Goal: Task Accomplishment & Management: Complete application form

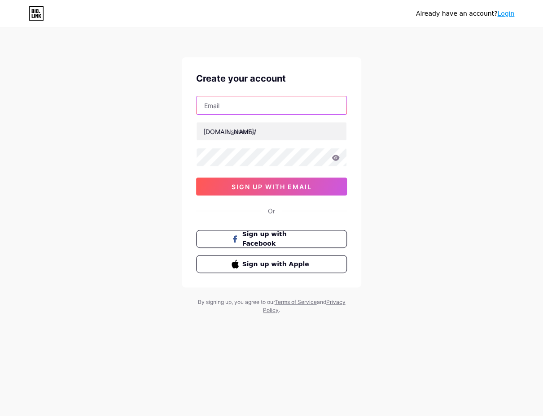
click at [250, 105] on input "text" at bounding box center [272, 105] width 150 height 18
type input "[EMAIL_ADDRESS][DOMAIN_NAME]"
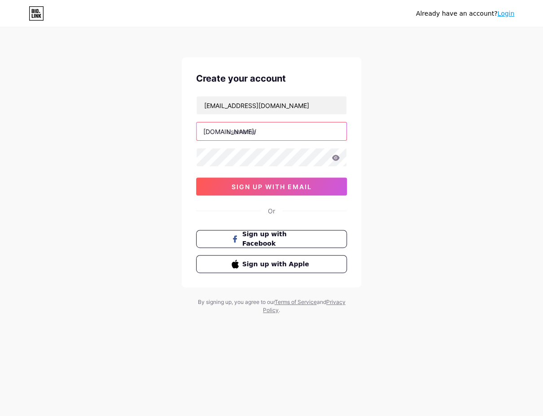
click at [253, 127] on input "text" at bounding box center [272, 131] width 150 height 18
type input "a"
type input "ikun1205"
click at [334, 159] on icon at bounding box center [336, 158] width 8 height 6
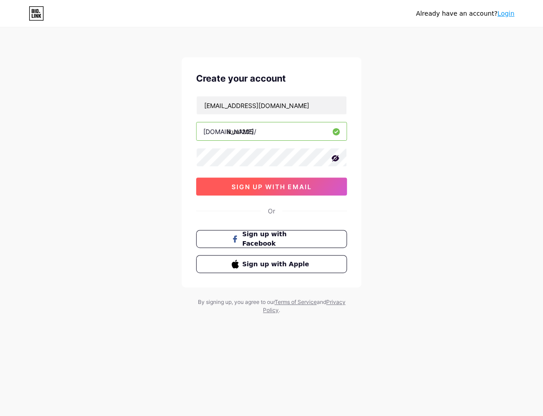
click at [307, 186] on span "sign up with email" at bounding box center [272, 187] width 80 height 8
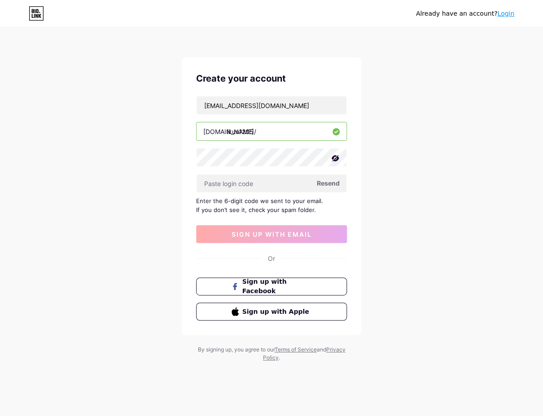
click at [332, 181] on span "Resend" at bounding box center [328, 183] width 23 height 9
click at [324, 181] on span "Resend" at bounding box center [328, 183] width 23 height 9
click at [306, 286] on span "Sign up with Facebook" at bounding box center [277, 286] width 70 height 19
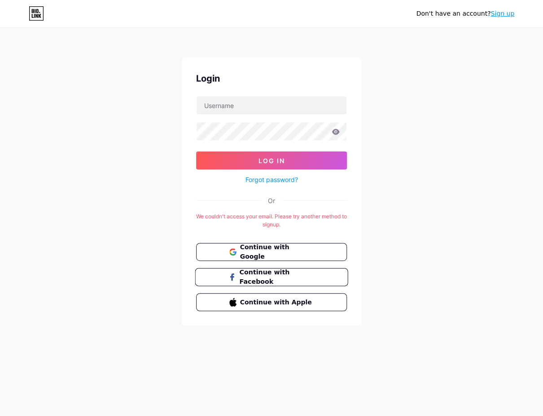
click at [305, 280] on span "Continue with Facebook" at bounding box center [276, 277] width 75 height 19
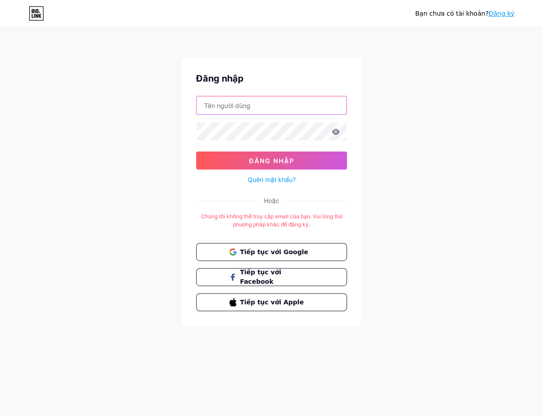
click at [276, 111] on input "text" at bounding box center [272, 105] width 150 height 18
click at [312, 254] on span "Tiếp tục với Google" at bounding box center [276, 251] width 75 height 9
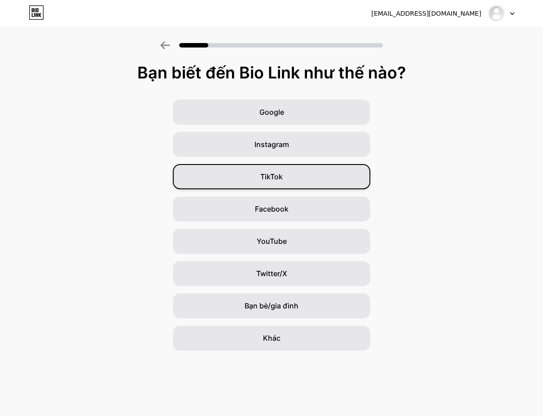
click at [305, 175] on div "TikTok" at bounding box center [271, 176] width 197 height 25
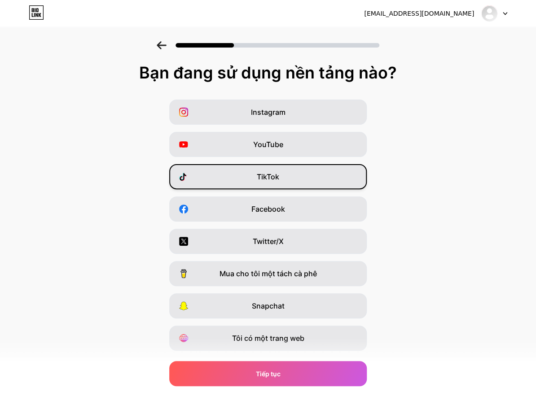
click at [300, 180] on div "TikTok" at bounding box center [267, 176] width 197 height 25
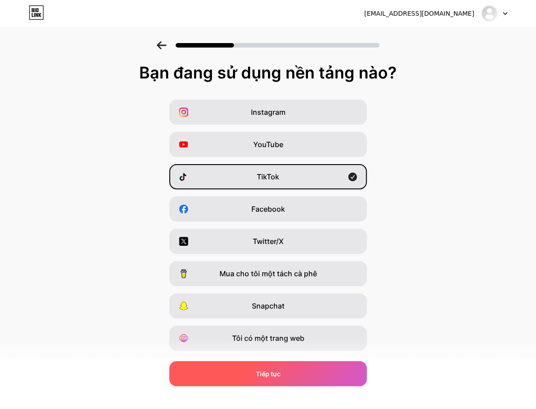
click at [304, 374] on div "Tiếp tục" at bounding box center [267, 373] width 197 height 25
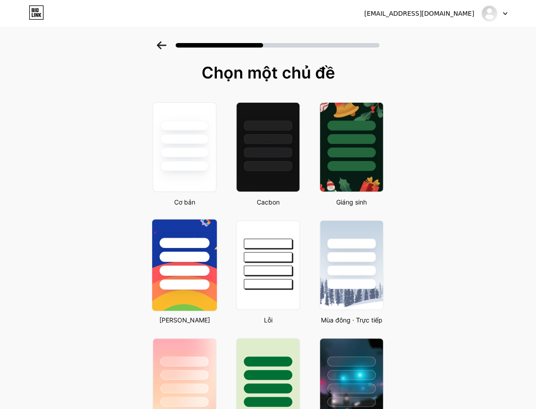
click at [197, 249] on div at bounding box center [184, 254] width 65 height 70
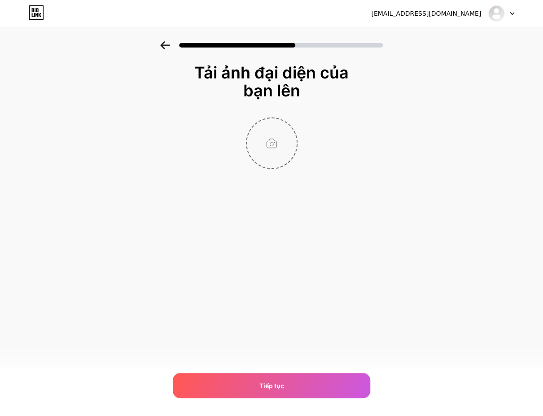
click at [285, 154] on input "file" at bounding box center [272, 143] width 50 height 50
type input "C:\fakepath\530929001_17926977732093405_1630189206801670530_n.jpg"
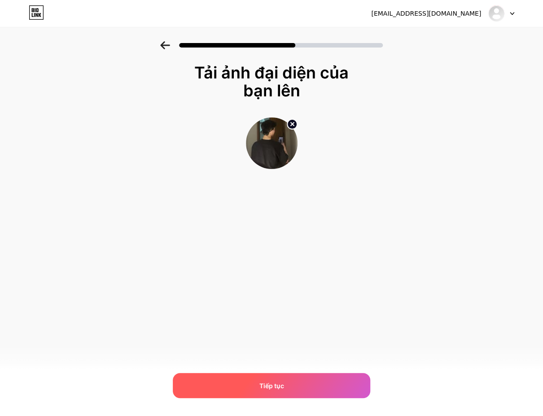
click at [315, 380] on div "Tiếp tục" at bounding box center [271, 385] width 197 height 25
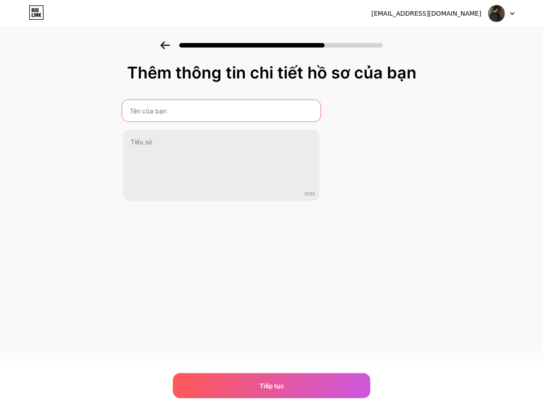
click at [230, 105] on input "text" at bounding box center [221, 111] width 198 height 22
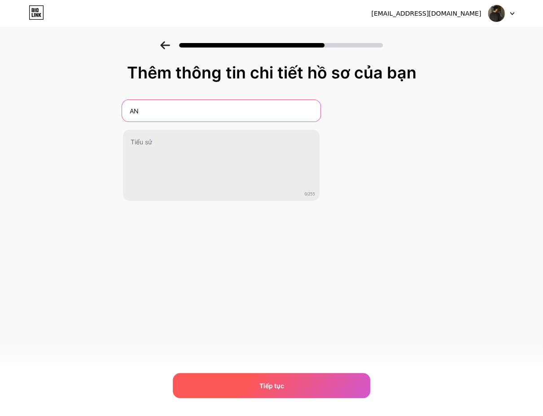
type input "AN"
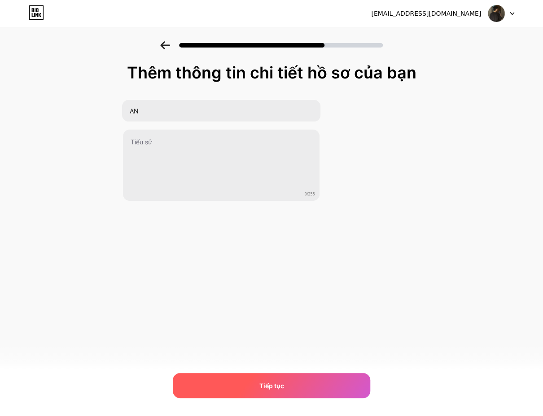
click at [278, 385] on font "Tiếp tục" at bounding box center [271, 386] width 25 height 8
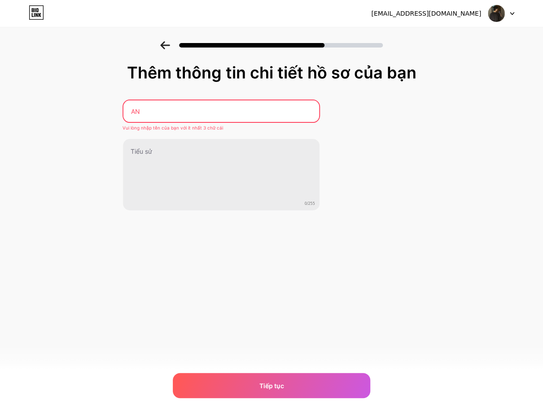
click at [190, 109] on input "AN" at bounding box center [221, 112] width 196 height 22
drag, startPoint x: 190, startPoint y: 109, endPoint x: 149, endPoint y: 118, distance: 42.1
click at [149, 118] on input "AN" at bounding box center [220, 112] width 197 height 22
click at [153, 111] on input "AN" at bounding box center [220, 112] width 197 height 22
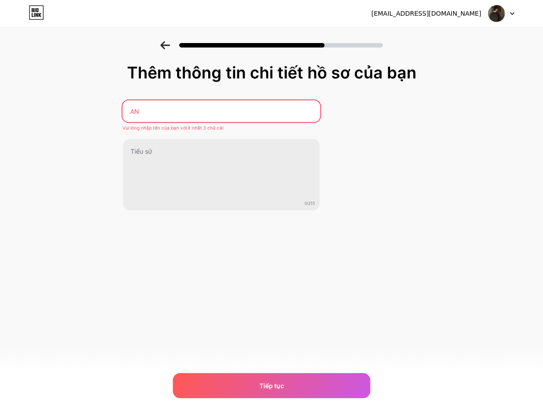
click at [153, 111] on input "AN" at bounding box center [220, 112] width 197 height 22
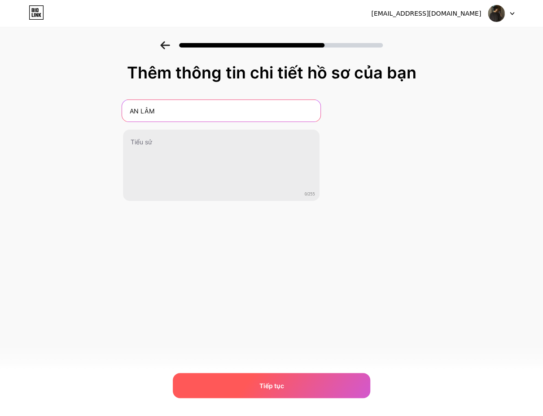
type input "AN LÂM"
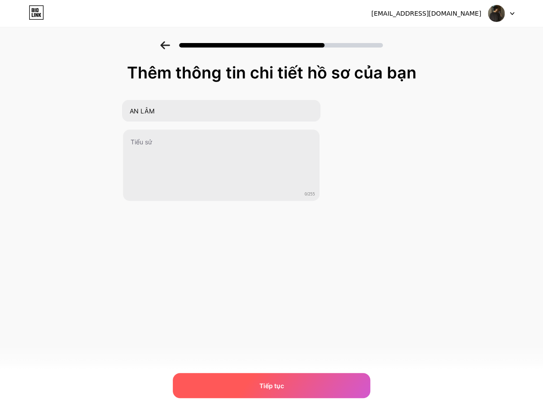
click at [276, 382] on font "Tiếp tục" at bounding box center [271, 386] width 25 height 8
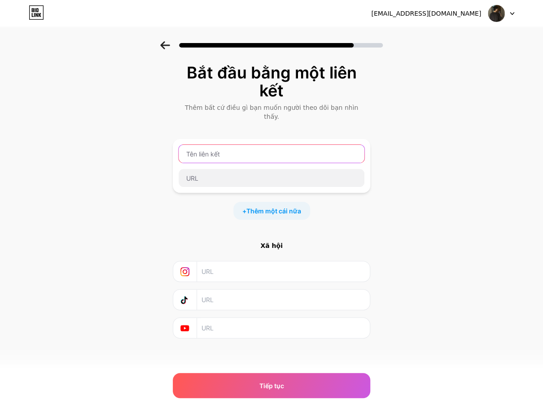
click at [234, 150] on input "text" at bounding box center [272, 154] width 186 height 18
type input "ikun"
drag, startPoint x: 239, startPoint y: 148, endPoint x: 153, endPoint y: 146, distance: 86.2
click at [153, 146] on div "Bắt đầu bằng một liên kết Thêm bất cứ điều gì bạn muốn người theo dõi bạn nhìn …" at bounding box center [271, 212] width 543 height 342
click at [240, 148] on input "text" at bounding box center [272, 154] width 186 height 18
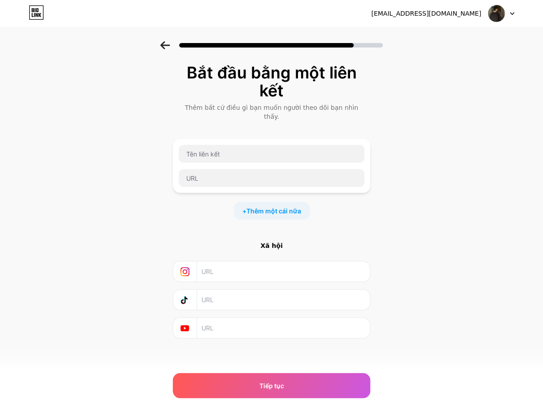
click at [219, 262] on input "text" at bounding box center [282, 272] width 163 height 20
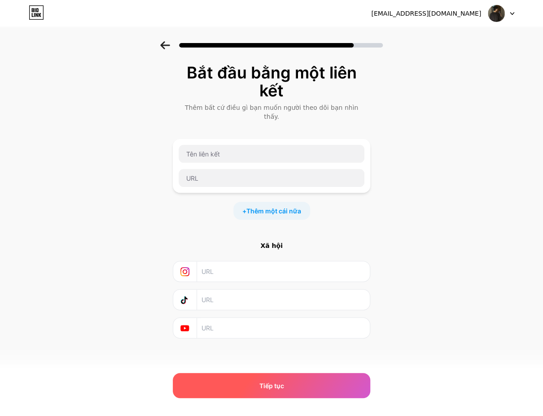
click at [285, 393] on div "Tiếp tục" at bounding box center [271, 385] width 197 height 25
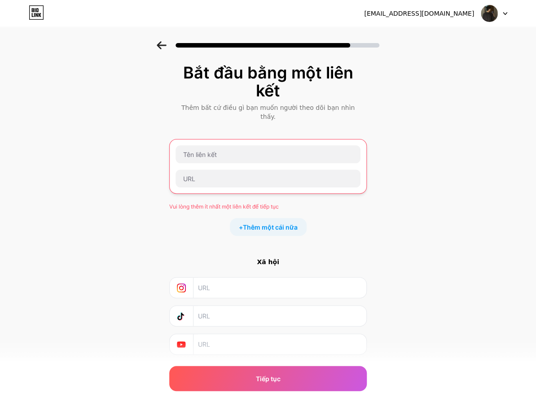
click at [255, 279] on input "text" at bounding box center [279, 288] width 163 height 20
click at [186, 284] on icon at bounding box center [181, 288] width 9 height 9
click at [220, 279] on input "text" at bounding box center [279, 288] width 163 height 20
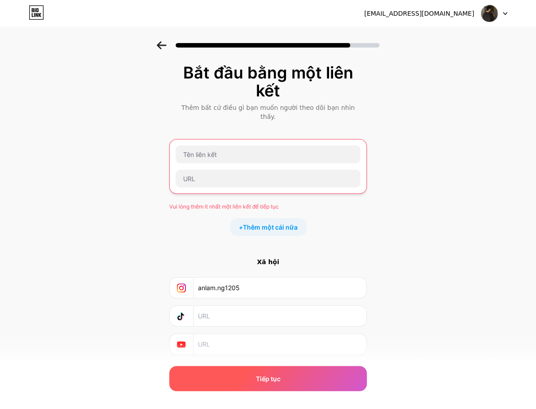
type input "anlam.ng1205"
click at [319, 376] on div "Tiếp tục" at bounding box center [267, 378] width 197 height 25
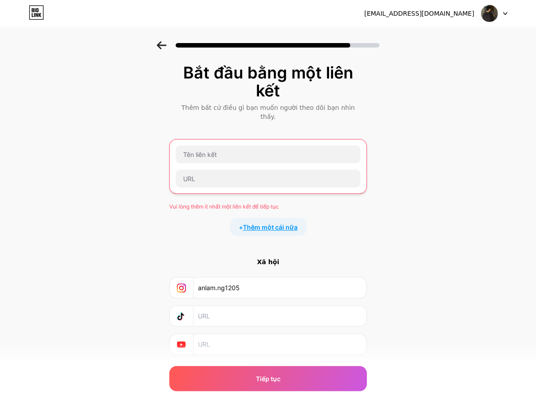
click at [289, 223] on font "Thêm một cái nữa" at bounding box center [270, 227] width 55 height 8
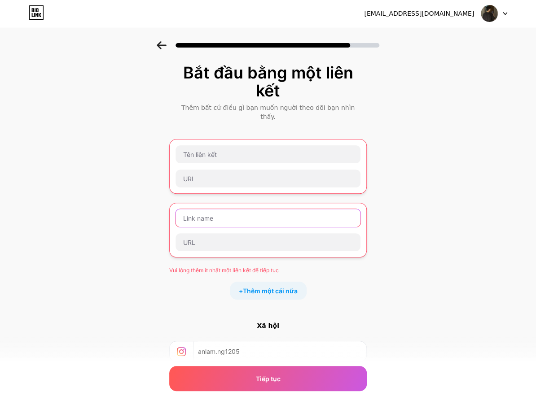
click at [228, 210] on input "text" at bounding box center [267, 218] width 185 height 18
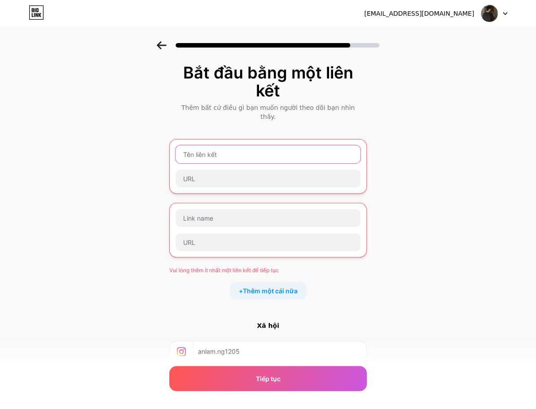
click at [233, 148] on input "text" at bounding box center [267, 154] width 185 height 18
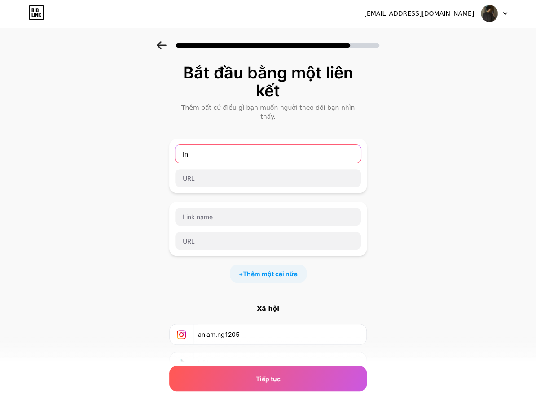
type input "I"
type input "Í"
type input "Instagram"
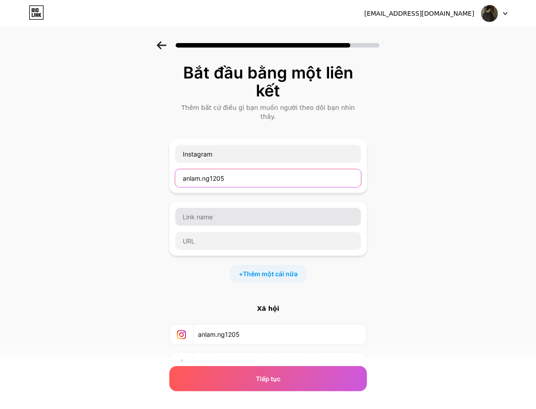
type input "anlam.ng1205"
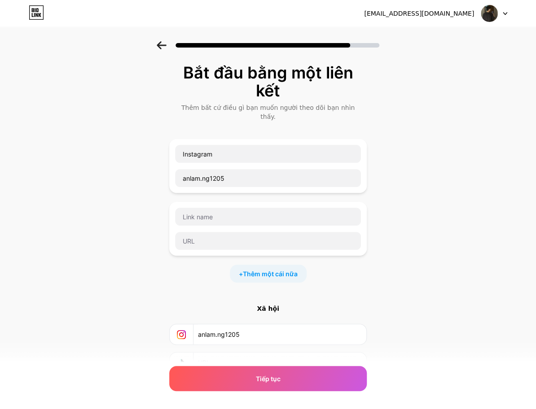
drag, startPoint x: 234, startPoint y: 208, endPoint x: 218, endPoint y: 263, distance: 57.9
click at [218, 265] on div "+ Thêm một cái nữa" at bounding box center [267, 274] width 197 height 18
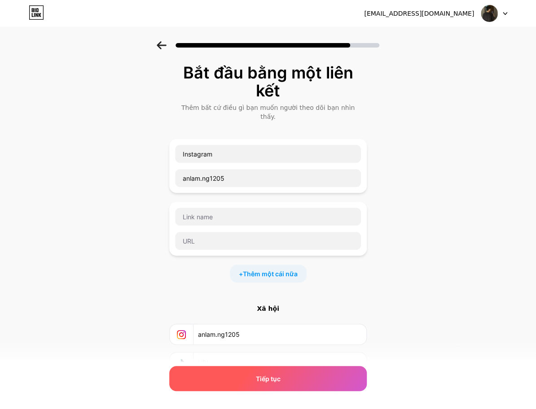
click at [284, 375] on div "Tiếp tục" at bounding box center [267, 378] width 197 height 25
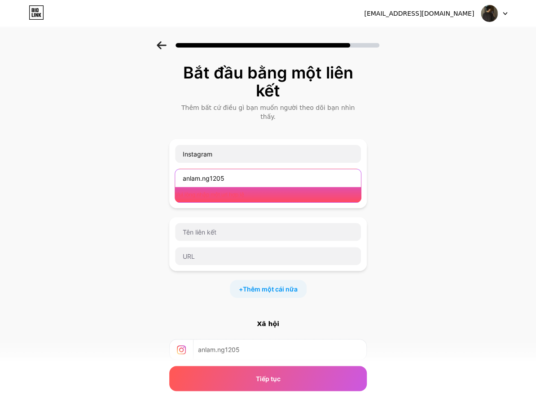
drag, startPoint x: 239, startPoint y: 173, endPoint x: 115, endPoint y: 154, distance: 125.3
click at [115, 154] on div "Bắt đầu bằng một liên kết Thêm bất cứ điều gì bạn muốn người theo dõi bạn nhìn …" at bounding box center [268, 251] width 536 height 420
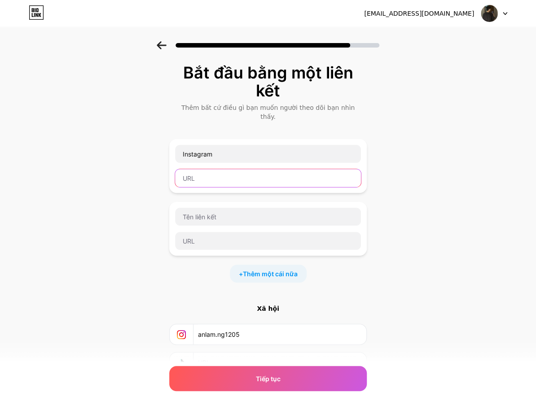
paste input "https://www.instagram.com/anlam.ng/"
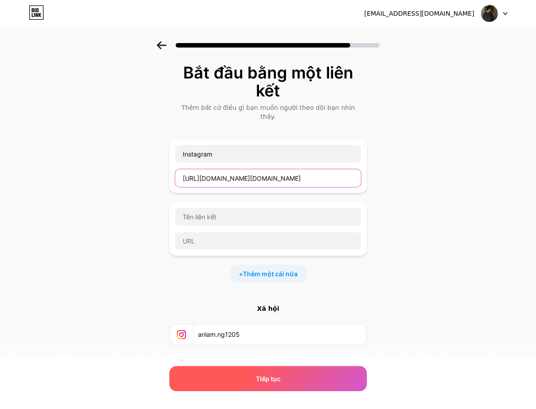
type input "https://www.instagram.com/anlam.ng/"
click at [279, 382] on span "Tiếp tục" at bounding box center [268, 378] width 25 height 9
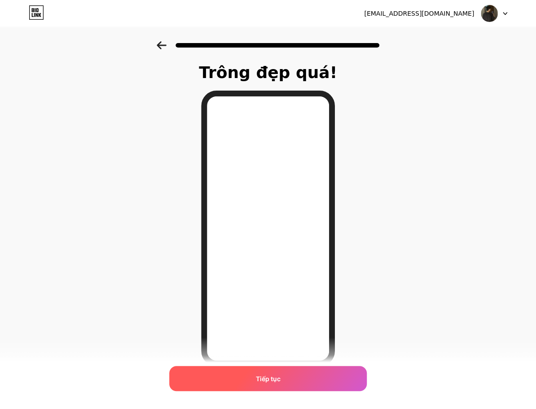
click at [285, 370] on div "Tiếp tục" at bounding box center [267, 378] width 197 height 25
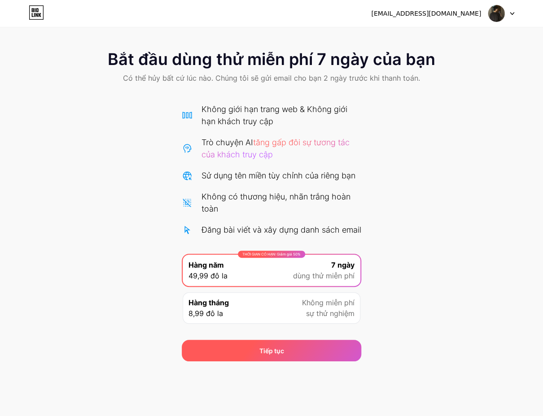
click at [309, 357] on div "Tiếp tục" at bounding box center [271, 351] width 179 height 22
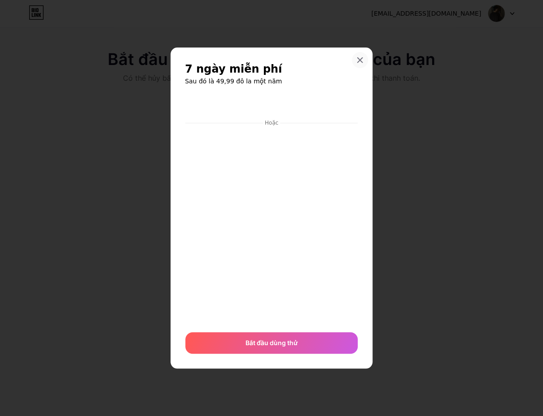
click at [360, 63] on icon at bounding box center [359, 60] width 7 height 7
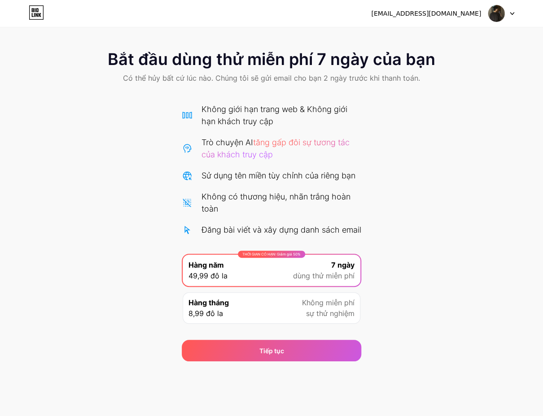
click at [36, 9] on icon at bounding box center [37, 10] width 2 height 4
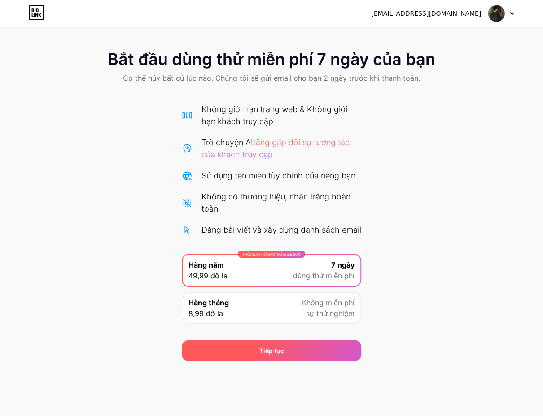
click at [288, 359] on div "Tiếp tục" at bounding box center [271, 351] width 179 height 22
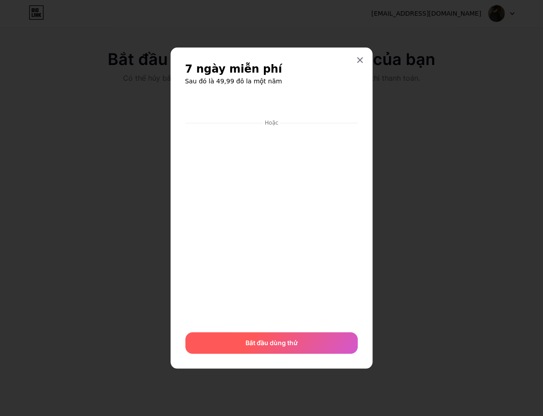
click at [289, 344] on font "Bắt đầu dùng thử" at bounding box center [271, 343] width 52 height 8
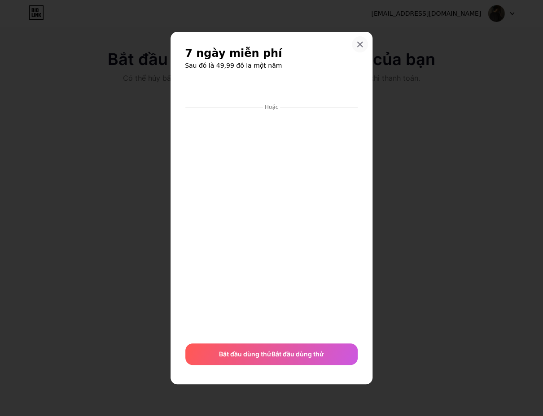
click at [359, 47] on icon at bounding box center [359, 44] width 7 height 7
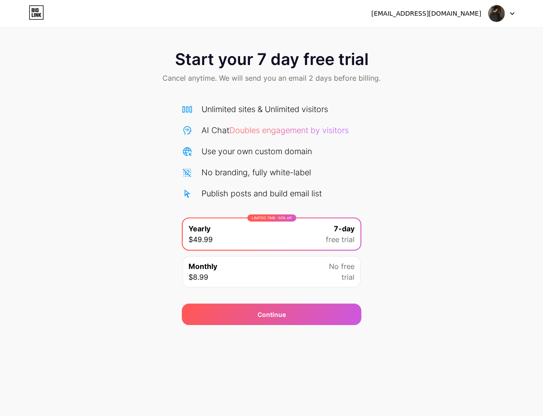
click at [301, 165] on div "Unlimited sites & Unlimited visitors AI Chat Doubles engagement by visitors Use…" at bounding box center [271, 151] width 179 height 96
click at [336, 164] on div "Unlimited sites & Unlimited visitors AI Chat Doubles engagement by visitors Use…" at bounding box center [271, 151] width 179 height 96
